Goal: Communication & Community: Answer question/provide support

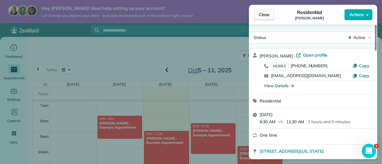
click at [261, 15] on span "Close" at bounding box center [263, 15] width 11 height 6
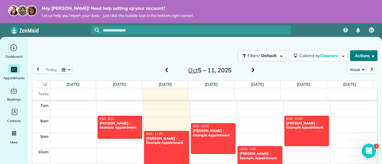
click at [374, 58] on button "Actions" at bounding box center [363, 55] width 27 height 11
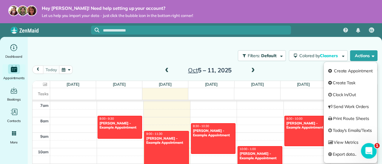
click at [368, 151] on icon "Open Intercom Messenger" at bounding box center [368, 150] width 10 height 10
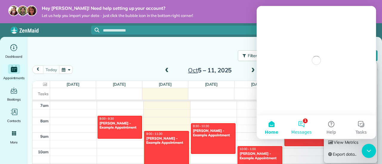
click at [301, 124] on button "1 Messages" at bounding box center [301, 127] width 30 height 24
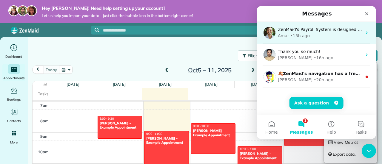
click at [309, 33] on div "Amar • 15h ago" at bounding box center [320, 36] width 84 height 6
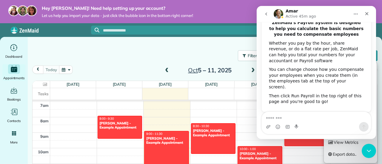
scroll to position [49, 0]
click at [368, 14] on icon "Close" at bounding box center [366, 13] width 5 height 5
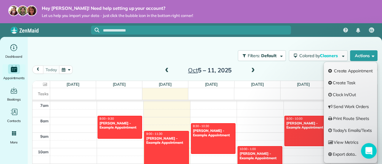
click at [368, 148] on icon "Open Intercom Messenger" at bounding box center [368, 150] width 10 height 10
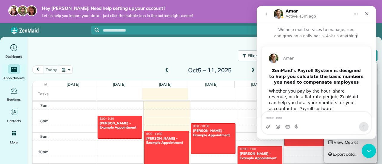
scroll to position [0, 0]
drag, startPoint x: 374, startPoint y: 69, endPoint x: 633, endPoint y: 27, distance: 262.3
click at [367, 12] on icon "Close" at bounding box center [366, 13] width 5 height 5
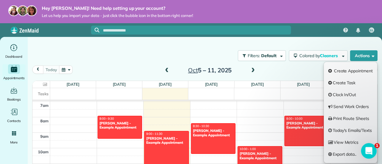
click at [368, 149] on icon "Open Intercom Messenger" at bounding box center [368, 150] width 4 height 5
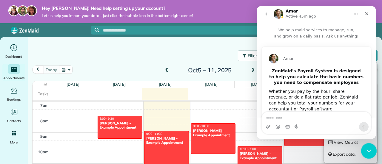
scroll to position [49, 0]
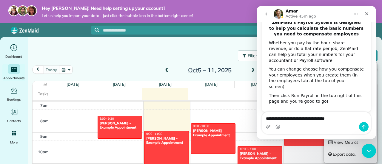
click at [290, 117] on textarea "**********" at bounding box center [315, 117] width 109 height 10
type textarea "**********"
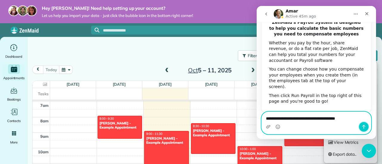
click at [362, 125] on icon "Send a message…" at bounding box center [363, 127] width 5 height 5
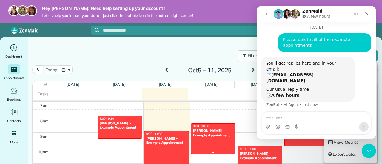
scroll to position [141, 0]
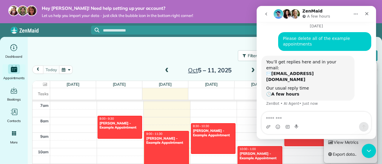
drag, startPoint x: 215, startPoint y: 132, endPoint x: 129, endPoint y: 54, distance: 116.3
click at [129, 54] on div "Filters: Default Colored by Cleaners Color by Cleaner Color by Team Color by St…" at bounding box center [205, 56] width 354 height 20
click at [368, 12] on icon "Close" at bounding box center [366, 13] width 5 height 5
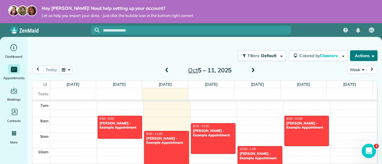
click at [356, 58] on button "Actions" at bounding box center [363, 55] width 27 height 11
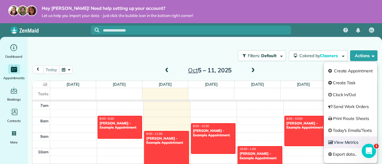
click at [350, 147] on link "View Metrics" at bounding box center [349, 143] width 53 height 12
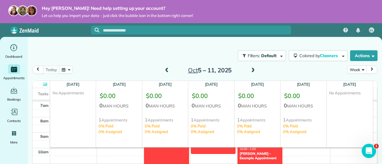
drag, startPoint x: 357, startPoint y: 58, endPoint x: 151, endPoint y: 51, distance: 206.4
click at [151, 51] on div "Filters: Default Colored by Cleaners Color by Cleaner Color by Team Color by St…" at bounding box center [205, 56] width 354 height 20
click at [137, 49] on div "Filters: Default Colored by Cleaners Color by Cleaner Color by Team Color by St…" at bounding box center [205, 56] width 354 height 20
